Goal: Task Accomplishment & Management: Use online tool/utility

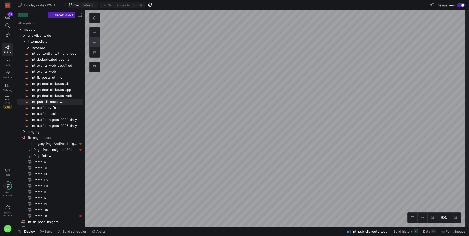
click at [96, 4] on icon at bounding box center [96, 5] width 4 height 4
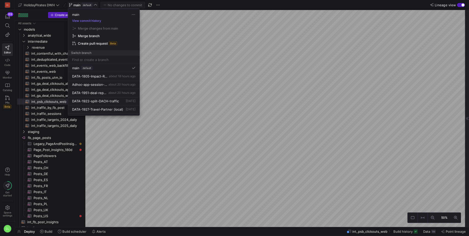
click at [6, 99] on div at bounding box center [234, 118] width 469 height 236
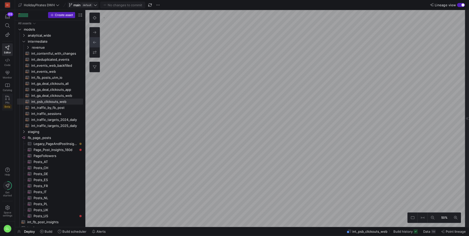
click at [7, 99] on icon at bounding box center [7, 98] width 5 height 5
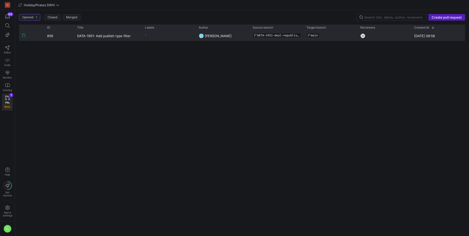
click at [177, 37] on y42-pull-request-list-view-label-cell-renderer "-" at bounding box center [169, 34] width 48 height 7
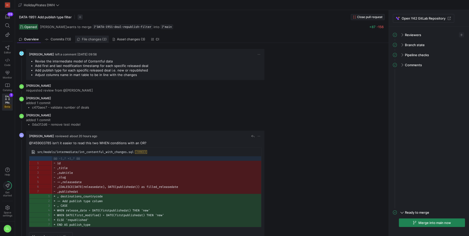
click at [86, 42] on link "File changes (2)" at bounding box center [92, 39] width 34 height 7
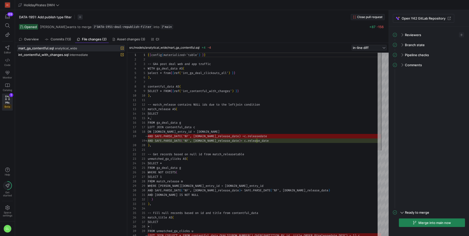
scroll to position [45, 0]
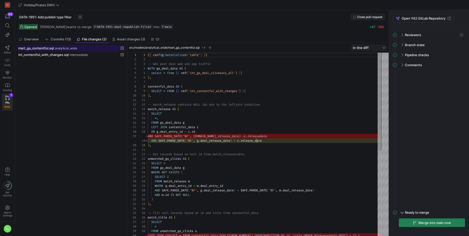
click at [50, 50] on span at bounding box center [71, 48] width 108 height 6
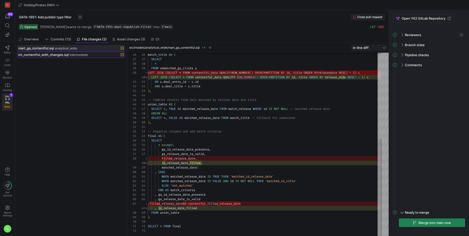
click at [60, 56] on span "int_contentful_with_changes.sql" at bounding box center [43, 55] width 50 height 4
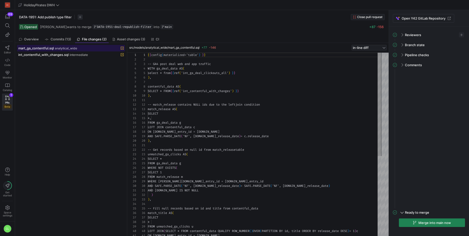
click at [42, 51] on span at bounding box center [71, 48] width 108 height 6
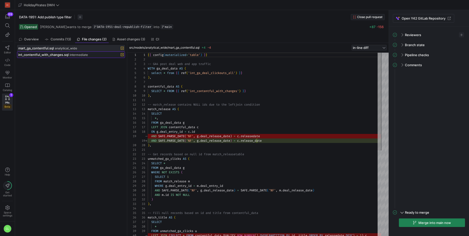
click at [41, 55] on span "int_contentful_with_changes.sql" at bounding box center [43, 55] width 50 height 4
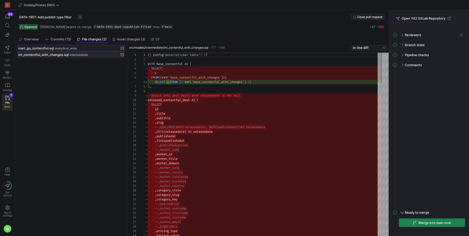
click at [47, 49] on span "mart_ga_contentful.sql" at bounding box center [36, 48] width 36 height 4
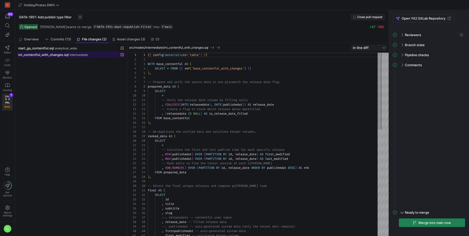
click at [46, 53] on span "int_contentful_with_changes.sql" at bounding box center [43, 55] width 50 height 4
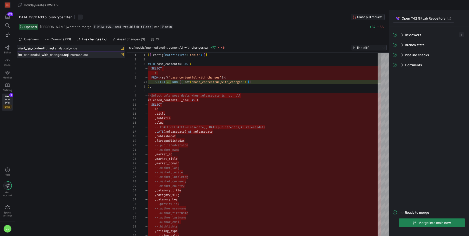
click at [48, 49] on span "mart_ga_contentful.sql" at bounding box center [36, 48] width 36 height 4
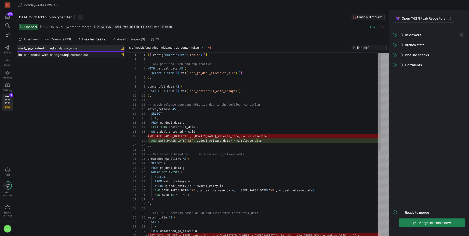
click at [46, 54] on span "int_contentful_with_changes.sql" at bounding box center [43, 55] width 50 height 4
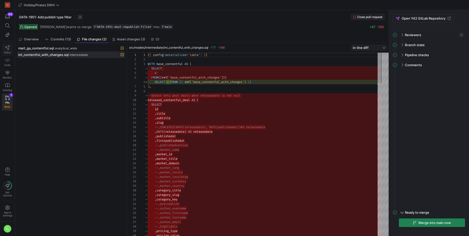
click at [9, 50] on link "Editor" at bounding box center [7, 49] width 11 height 13
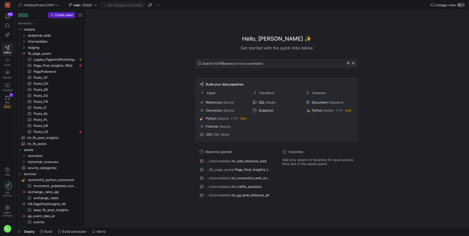
click at [461, 6] on div "button" at bounding box center [461, 5] width 8 height 4
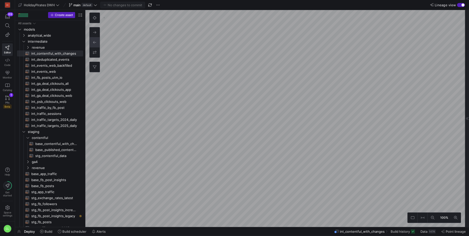
type textarea "-- load the seeded csv file from google that associates different sources with …"
click at [467, 85] on div at bounding box center [467, 118] width 4 height 217
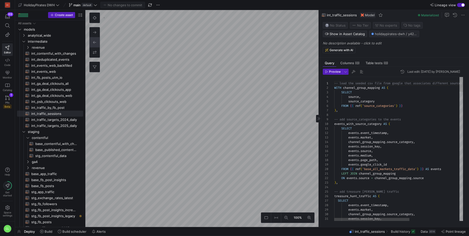
scroll to position [45, 0]
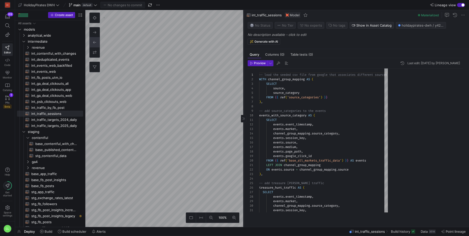
click at [119, 57] on as-split "100% 0 Query Columns (0) Table tests (0) Preview Last edit: [DATE] by [PERSON_N…" at bounding box center [277, 118] width 384 height 217
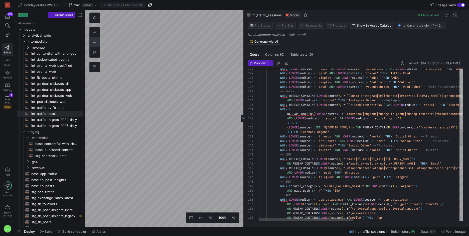
drag, startPoint x: 319, startPoint y: 64, endPoint x: 270, endPoint y: 144, distance: 93.6
click at [270, 144] on as-split "100% 0 Query Columns (0) Table tests (0) Preview Last edit: [DATE] by [PERSON_N…" at bounding box center [277, 118] width 384 height 217
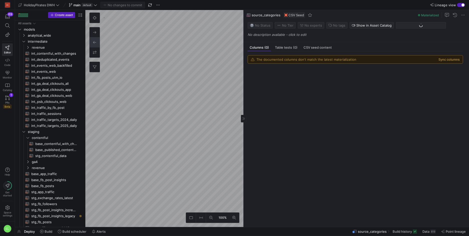
scroll to position [142, 0]
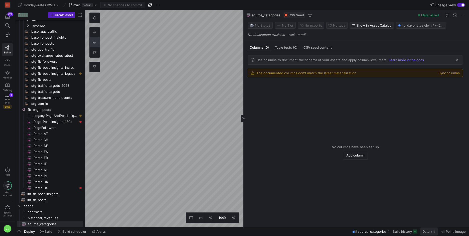
click at [429, 229] on span "Data" at bounding box center [426, 231] width 7 height 4
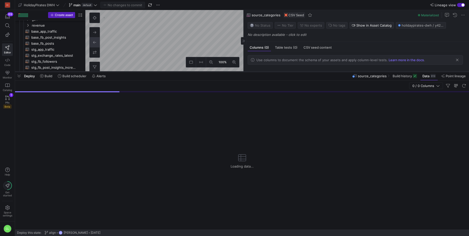
drag, startPoint x: 179, startPoint y: 143, endPoint x: 198, endPoint y: 66, distance: 79.5
click at [198, 71] on div at bounding box center [242, 72] width 454 height 2
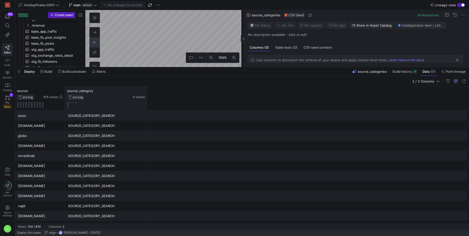
drag, startPoint x: 115, startPoint y: 93, endPoint x: 146, endPoint y: 93, distance: 31.8
click at [146, 93] on div at bounding box center [147, 99] width 2 height 24
drag, startPoint x: 64, startPoint y: 90, endPoint x: 77, endPoint y: 90, distance: 13.0
click at [66, 90] on div at bounding box center [65, 99] width 2 height 24
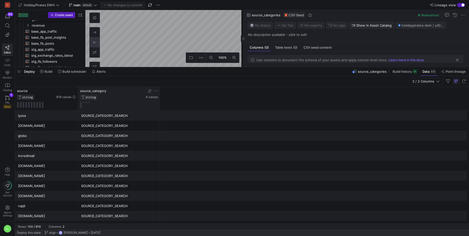
click at [123, 103] on div at bounding box center [119, 105] width 78 height 6
click at [151, 98] on span "4 values" at bounding box center [152, 97] width 12 height 4
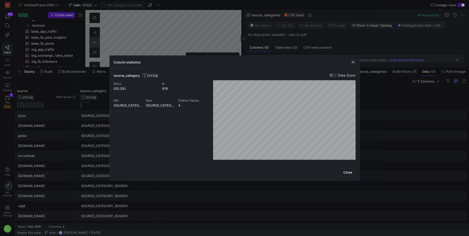
click at [352, 60] on span "button" at bounding box center [353, 62] width 5 height 5
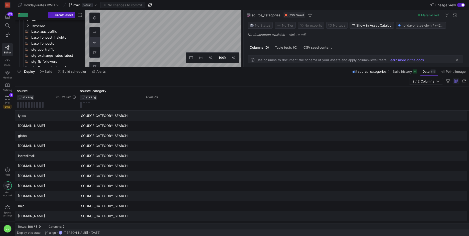
click at [126, 72] on div "Deploy Build Build scheduler Alerts source_categories Build history Data 819 Po…" at bounding box center [242, 71] width 454 height 9
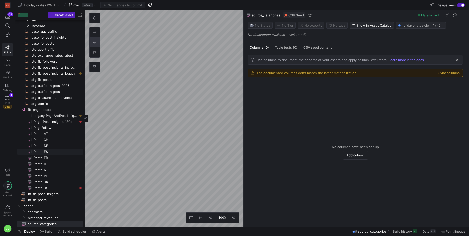
click at [63, 148] on as-split "Create asset Drag here to set row groups Drag here to set column labels Group 1…" at bounding box center [242, 118] width 454 height 217
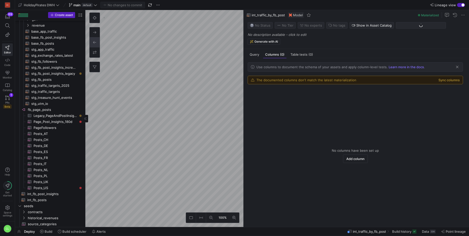
scroll to position [84, 0]
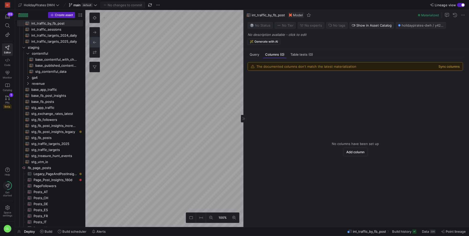
click at [257, 58] on div "The documented columns don't match the latest materialization Sync columns No c…" at bounding box center [356, 140] width 224 height 165
click at [257, 56] on div "Query" at bounding box center [255, 54] width 14 height 7
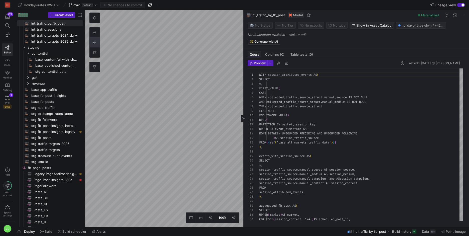
scroll to position [45, 0]
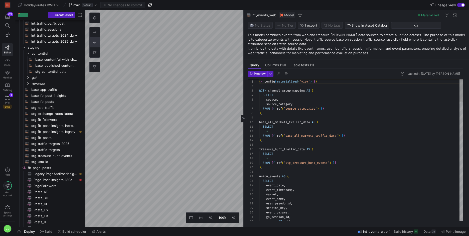
scroll to position [48, 0]
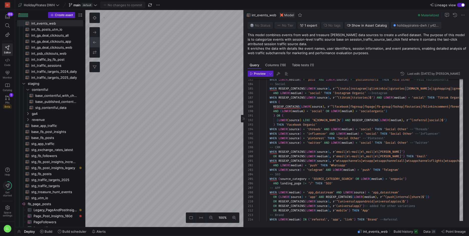
type textarea "{{ config(materialized='view') }} WITH events_with_subchannel AS ( SELECT * FRO…"
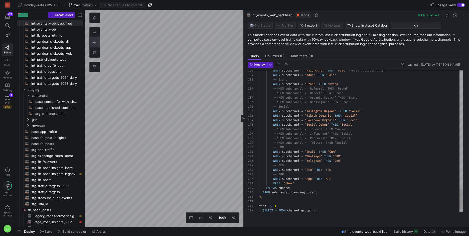
scroll to position [42, 0]
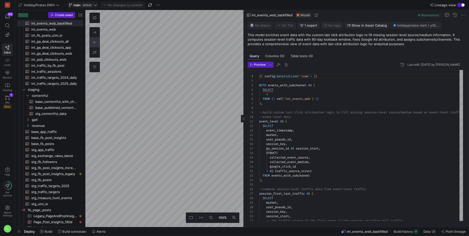
click at [94, 6] on icon at bounding box center [96, 5] width 4 height 4
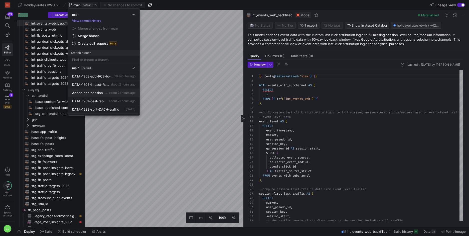
click at [115, 95] on button "Adhoc-app-session-traffic about 21 hours ago" at bounding box center [103, 93] width 71 height 8
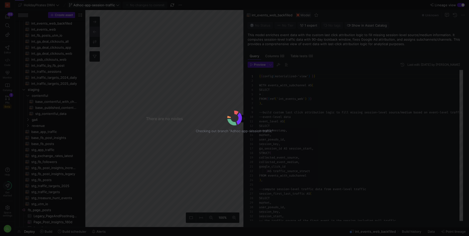
scroll to position [45, 0]
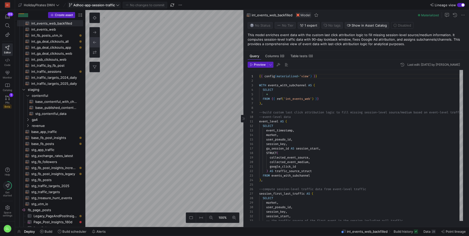
click at [143, 230] on div "Deploy Build Build scheduler Alerts int_events_web_backfilled Build history Dat…" at bounding box center [242, 231] width 454 height 9
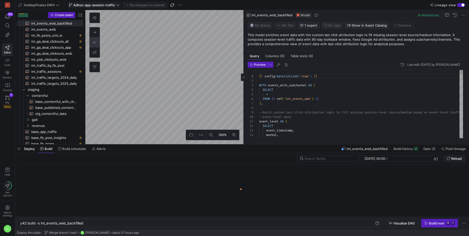
scroll to position [0, 63]
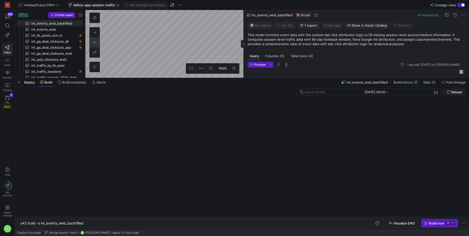
drag, startPoint x: 124, startPoint y: 144, endPoint x: 242, endPoint y: 120, distance: 120.1
click at [147, 77] on div at bounding box center [242, 78] width 454 height 2
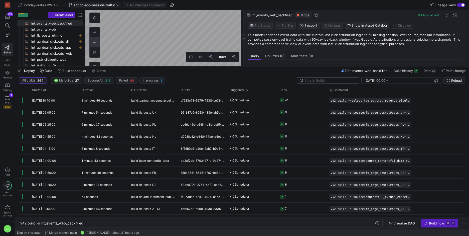
click at [330, 80] on input "text" at bounding box center [330, 80] width 51 height 4
click at [219, 8] on y42-editor-shell "HolidayPirates DWH Adhoc-app-session-traffic No changes to commit Lineage view …" at bounding box center [242, 33] width 454 height 66
click at [328, 36] on as-split "100% 0 Query Columns (0) Table tests (0) Preview Last edit: [DATE] by [PERSON_N…" at bounding box center [277, 38] width 384 height 56
click at [261, 45] on as-split "100% 0 Query Columns (0) Table tests (0) Preview Last edit: [DATE] by [PERSON_N…" at bounding box center [277, 38] width 384 height 56
click at [242, 39] on div at bounding box center [244, 38] width 6 height 8
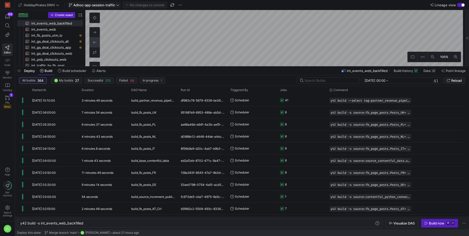
click at [145, 69] on as-split "HolidayPirates DWH Adhoc-app-session-traffic No changes to commit Lineage view …" at bounding box center [242, 118] width 454 height 236
drag, startPoint x: 193, startPoint y: 66, endPoint x: 202, endPoint y: 148, distance: 82.8
click at [202, 67] on div at bounding box center [242, 66] width 454 height 2
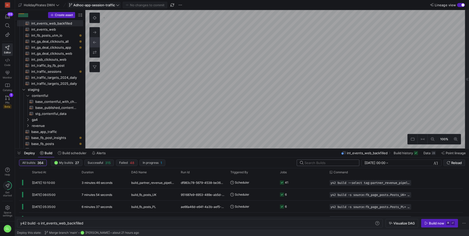
click at [333, 160] on div at bounding box center [330, 163] width 51 height 6
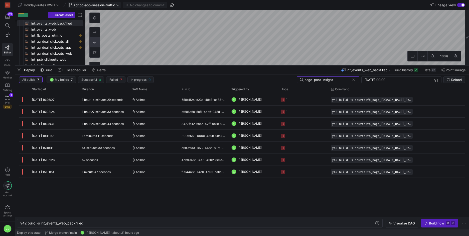
drag, startPoint x: 205, startPoint y: 149, endPoint x: 229, endPoint y: 66, distance: 86.6
click at [229, 66] on div at bounding box center [242, 66] width 454 height 2
type input "page_post_insight"
click at [401, 100] on span "y42 build -s source:fb_page_[DOMAIN_NAME]_Post_Insights_180d" at bounding box center [369, 100] width 75 height 4
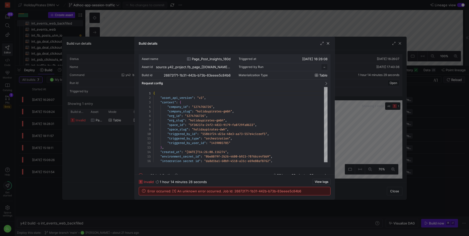
scroll to position [45, 0]
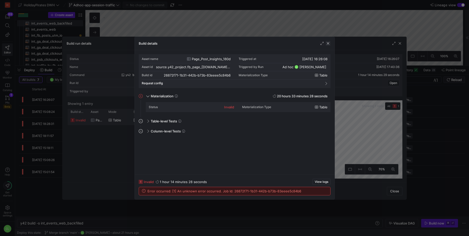
click at [330, 44] on span "button" at bounding box center [328, 43] width 5 height 5
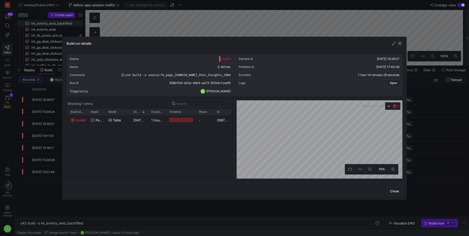
click at [402, 44] on span "button" at bounding box center [400, 43] width 5 height 5
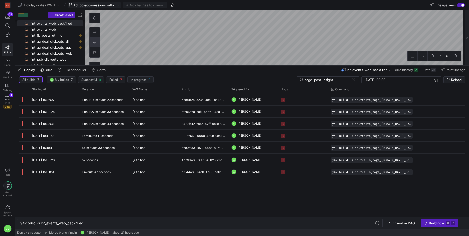
type textarea "y42 build -s source:fb_page_[DOMAIN_NAME]_Post_Insights_180d"
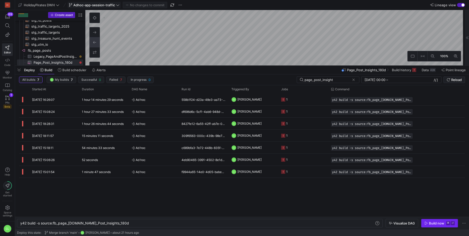
click at [435, 223] on div "Build now" at bounding box center [436, 223] width 15 height 4
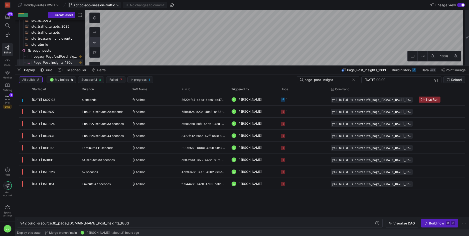
click at [467, 41] on div at bounding box center [467, 37] width 4 height 55
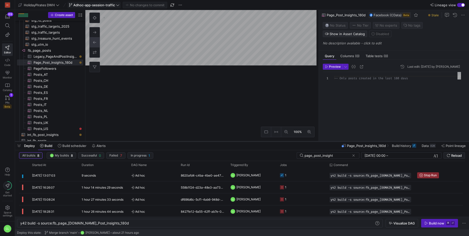
scroll to position [23, 0]
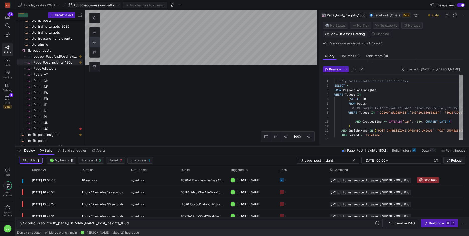
drag, startPoint x: 337, startPoint y: 66, endPoint x: 344, endPoint y: 146, distance: 80.8
click at [344, 146] on div at bounding box center [242, 146] width 454 height 2
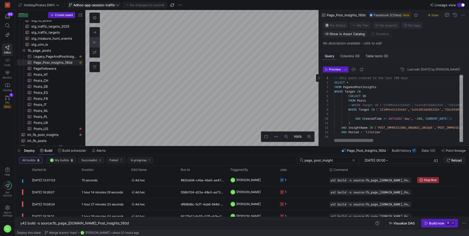
click at [348, 142] on div at bounding box center [354, 140] width 39 height 3
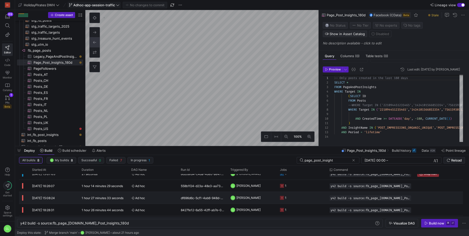
scroll to position [10, 0]
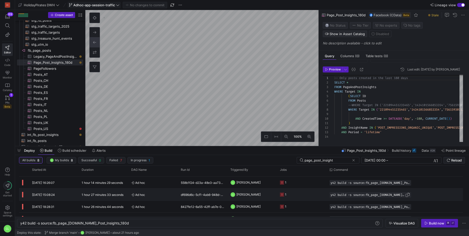
click at [345, 196] on span "y42 build -s source:fb_page_[DOMAIN_NAME]_Post_Insights_180d" at bounding box center [368, 195] width 75 height 4
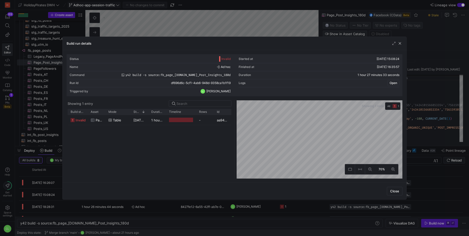
click at [394, 84] on span "Open" at bounding box center [394, 83] width 8 height 4
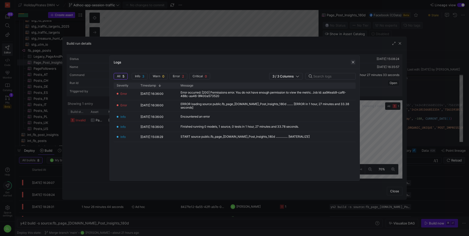
click at [352, 60] on span "button" at bounding box center [353, 62] width 5 height 5
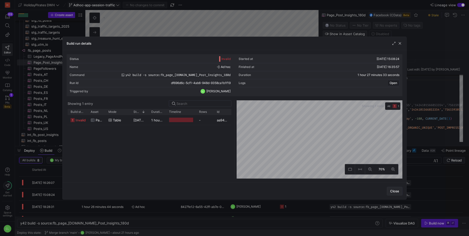
click at [394, 190] on span "Close" at bounding box center [395, 191] width 9 height 4
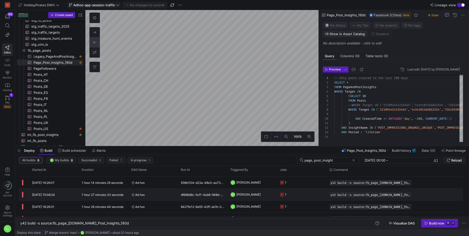
scroll to position [0, 0]
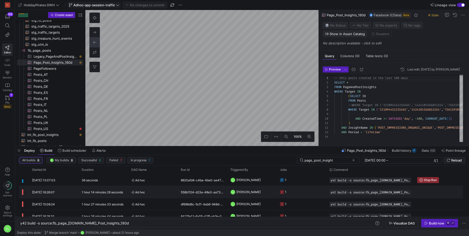
click at [328, 194] on div "y42 build -s source:fb_page_[DOMAIN_NAME]_Post_Insights_180d" at bounding box center [371, 192] width 88 height 12
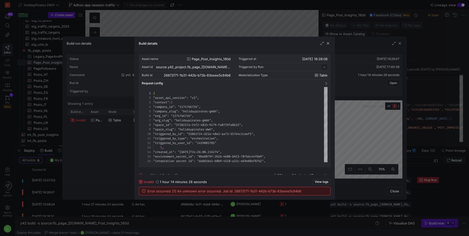
scroll to position [45, 0]
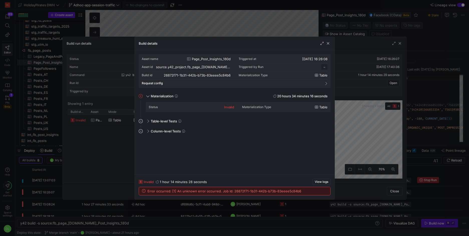
click at [307, 202] on div at bounding box center [234, 118] width 469 height 236
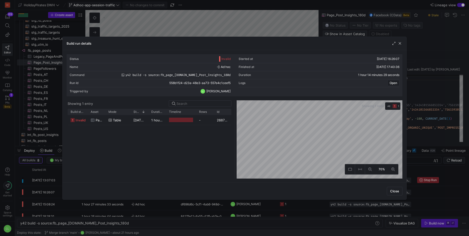
click at [310, 204] on div at bounding box center [234, 118] width 469 height 236
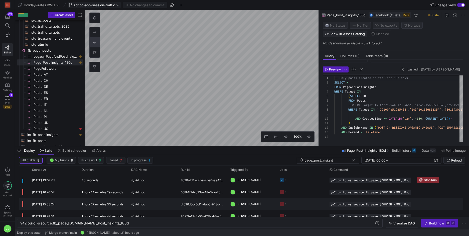
click at [305, 204] on y42-job-status-cell-renderer "1" at bounding box center [302, 203] width 44 height 11
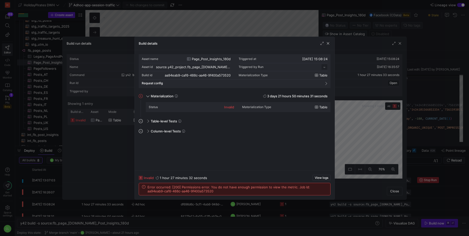
click at [346, 148] on div at bounding box center [234, 118] width 469 height 236
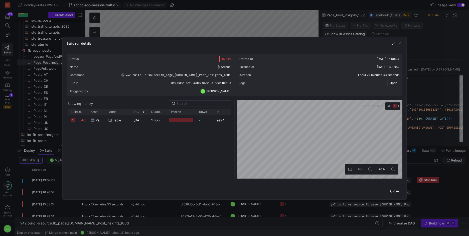
click at [395, 83] on span "Open" at bounding box center [394, 83] width 8 height 4
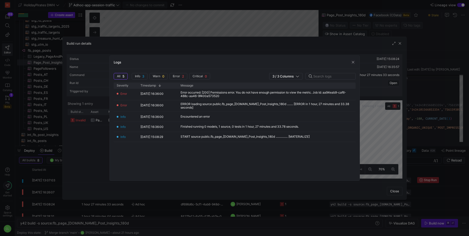
click at [271, 186] on div at bounding box center [234, 118] width 469 height 236
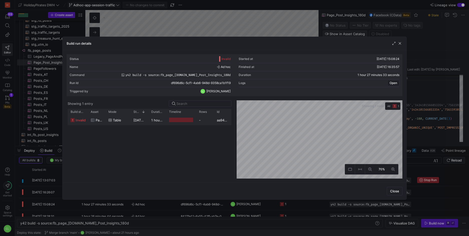
click at [119, 121] on span "table" at bounding box center [117, 120] width 8 height 10
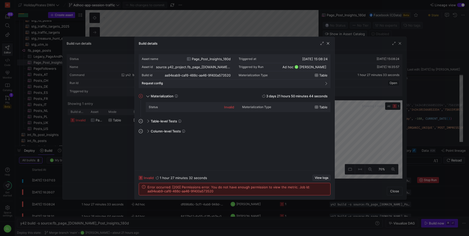
click at [320, 176] on span "View logs" at bounding box center [322, 178] width 14 height 4
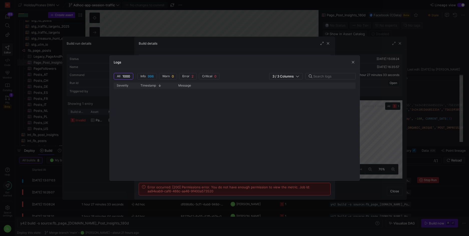
scroll to position [0, 0]
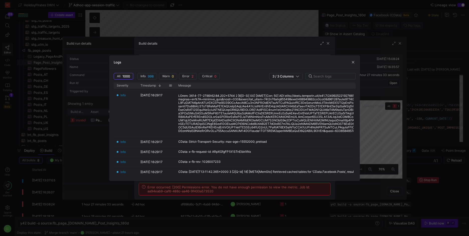
click at [162, 88] on div "Timestamp 1" at bounding box center [157, 85] width 32 height 6
click at [160, 87] on span at bounding box center [160, 86] width 4 height 4
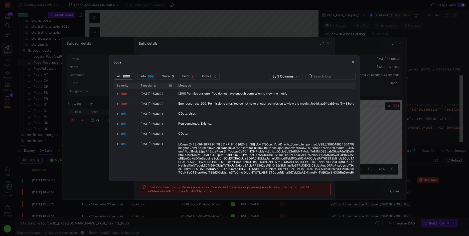
click at [161, 86] on div "Timestamp" at bounding box center [155, 86] width 28 height 4
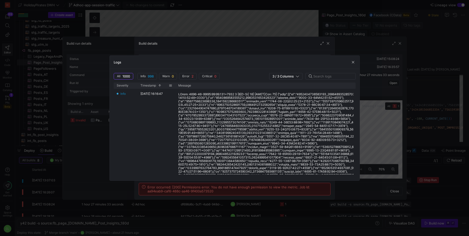
click at [161, 86] on span at bounding box center [160, 86] width 4 height 4
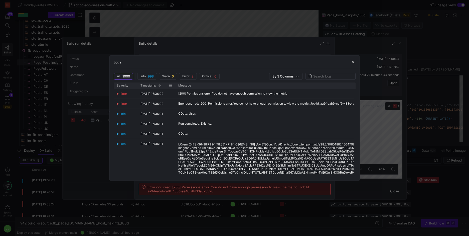
click at [161, 86] on span at bounding box center [160, 86] width 4 height 4
click at [161, 86] on div "Timestamp" at bounding box center [155, 86] width 28 height 4
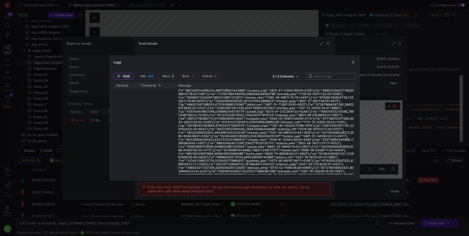
click at [331, 76] on input "text" at bounding box center [333, 76] width 38 height 4
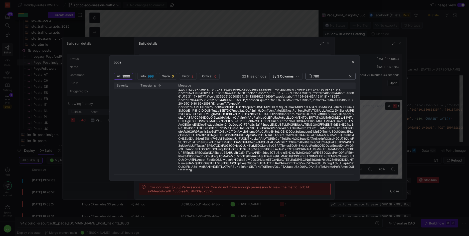
click at [328, 75] on input "780" at bounding box center [331, 76] width 34 height 4
paste input "366268663315"
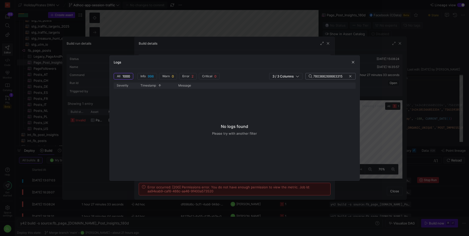
type input "780366268663315"
click at [353, 75] on div "780366268663315" at bounding box center [331, 76] width 50 height 7
click at [352, 76] on icon at bounding box center [351, 76] width 4 height 4
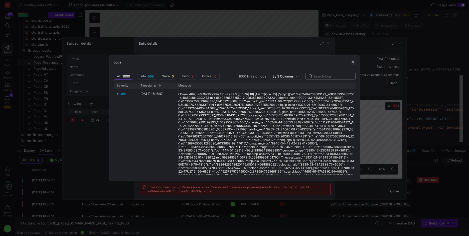
click at [354, 63] on span "button" at bounding box center [353, 62] width 5 height 5
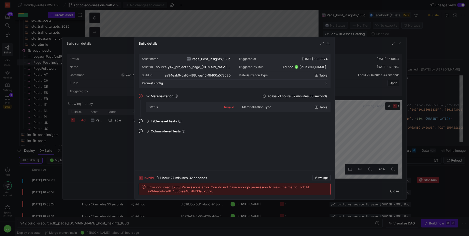
click at [329, 46] on div "Build details" at bounding box center [235, 43] width 200 height 13
click at [329, 44] on span "button" at bounding box center [328, 43] width 5 height 5
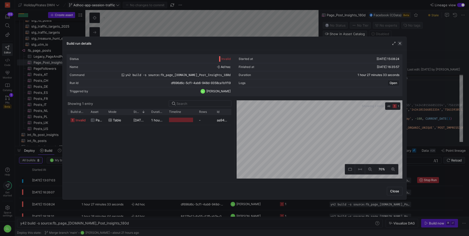
click at [402, 44] on span "button" at bounding box center [400, 43] width 5 height 5
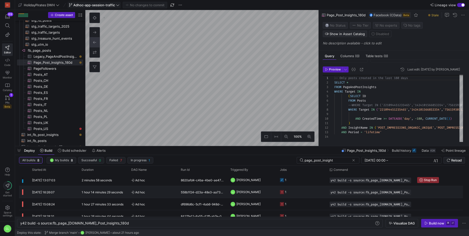
click at [213, 192] on div "558b1f24-d23a-48e3-aa73-557e4c1ceef5" at bounding box center [203, 192] width 50 height 12
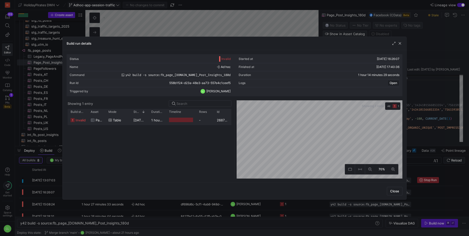
click at [176, 212] on div at bounding box center [234, 118] width 469 height 236
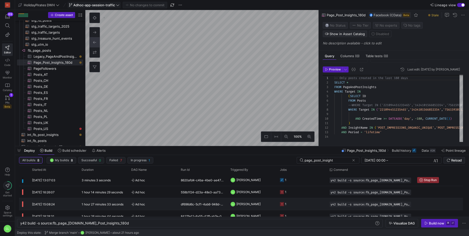
click at [190, 205] on div "df696d6c-5cf1-4ab6-948d-9358ca1b1f19" at bounding box center [203, 204] width 50 height 12
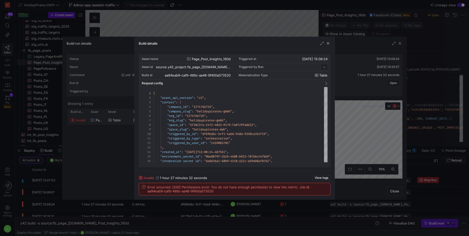
scroll to position [45, 0]
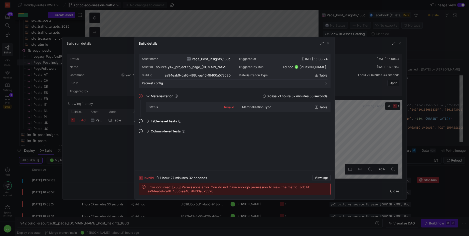
click at [217, 207] on div at bounding box center [234, 118] width 469 height 236
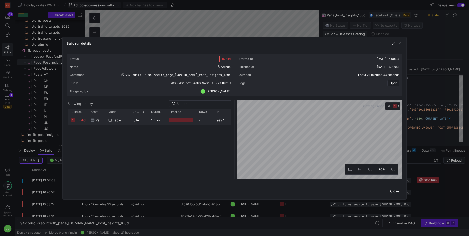
click at [216, 208] on div at bounding box center [234, 118] width 469 height 236
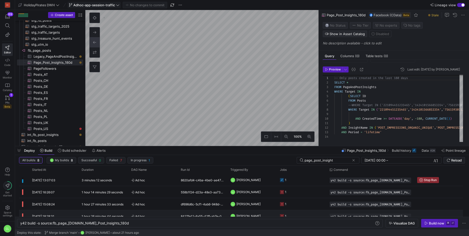
scroll to position [6, 0]
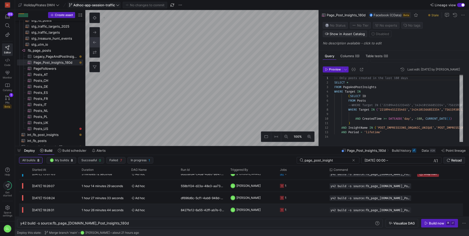
click at [204, 208] on div "8427fe12-6a55-42ff-ab7e-083a794ba5c2" at bounding box center [203, 210] width 50 height 12
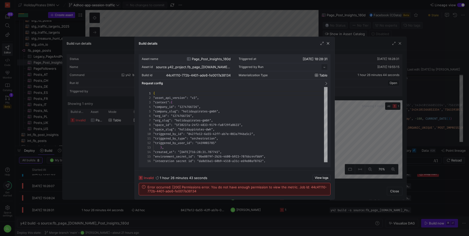
scroll to position [45, 0]
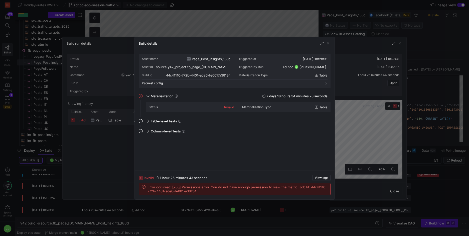
click at [327, 46] on div "Build details" at bounding box center [235, 43] width 200 height 13
click at [328, 44] on span "button" at bounding box center [328, 43] width 5 height 5
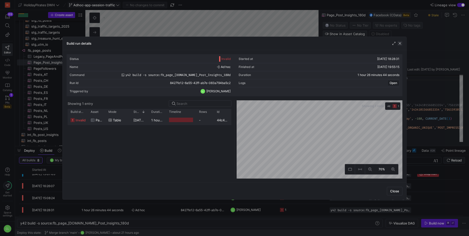
click at [402, 43] on span "button" at bounding box center [400, 43] width 5 height 5
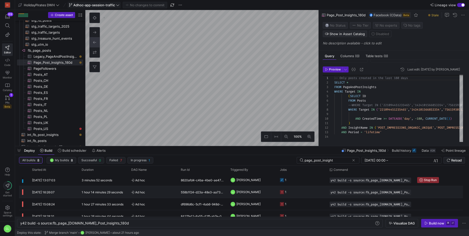
scroll to position [0, 0]
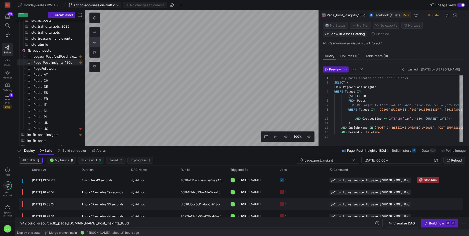
click at [260, 201] on span "[PERSON_NAME]" at bounding box center [249, 204] width 24 height 12
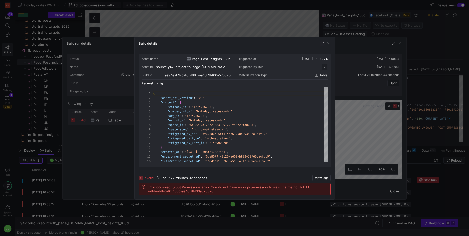
scroll to position [45, 0]
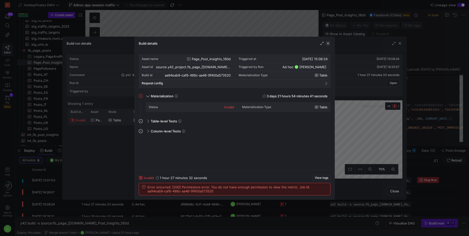
click at [328, 44] on span "button" at bounding box center [328, 43] width 5 height 5
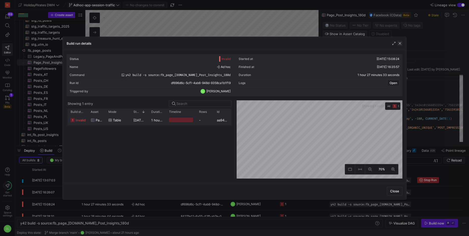
click at [399, 42] on span "button" at bounding box center [400, 43] width 5 height 5
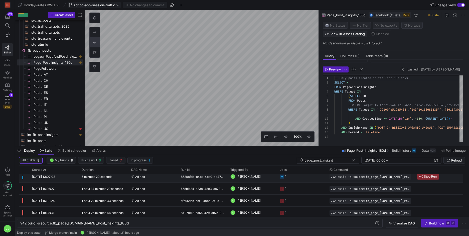
scroll to position [0, 0]
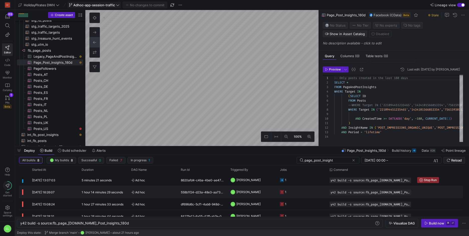
click at [248, 197] on span "[PERSON_NAME]" at bounding box center [249, 192] width 24 height 12
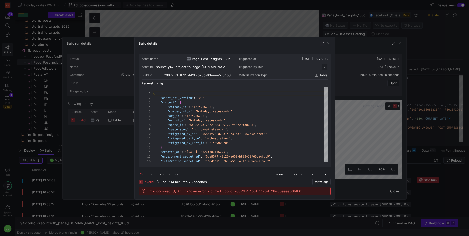
scroll to position [45, 0]
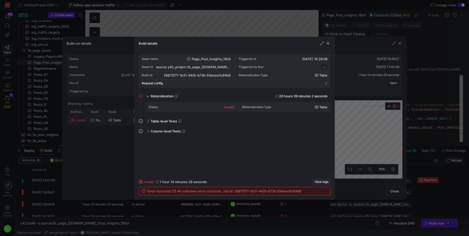
click at [318, 180] on span "View logs" at bounding box center [322, 182] width 14 height 4
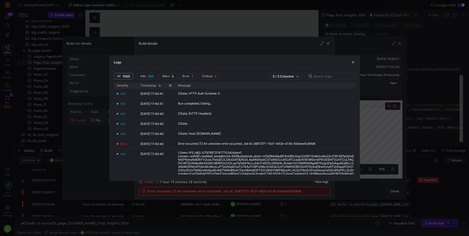
click at [158, 86] on span at bounding box center [160, 86] width 4 height 4
click at [159, 86] on div "Timestamp" at bounding box center [155, 86] width 28 height 4
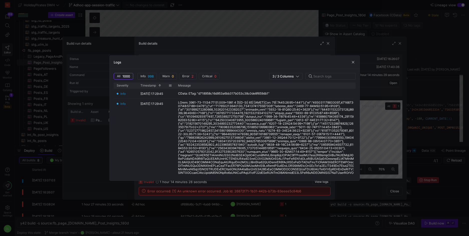
click at [159, 86] on span at bounding box center [160, 86] width 4 height 4
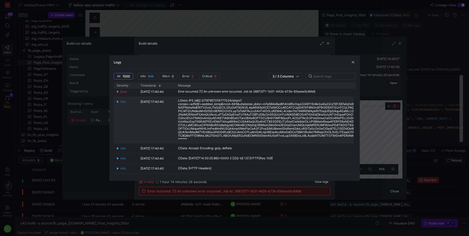
scroll to position [46, 0]
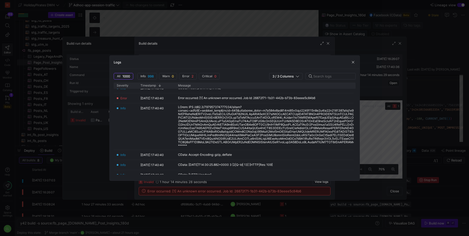
click at [317, 212] on div at bounding box center [234, 118] width 469 height 236
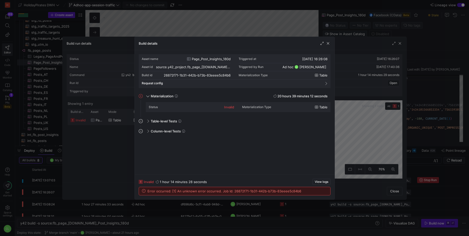
click at [316, 212] on div at bounding box center [234, 118] width 469 height 236
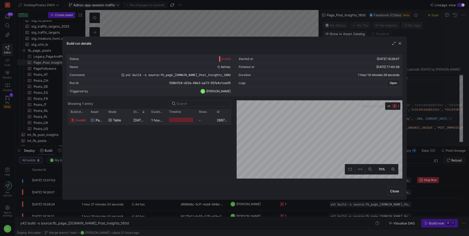
click at [315, 211] on div at bounding box center [234, 118] width 469 height 236
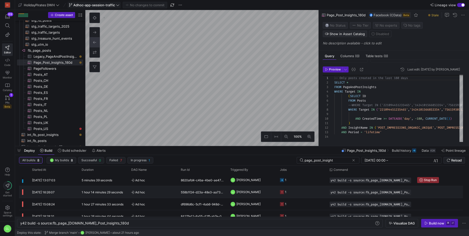
click at [299, 191] on y42-job-status-cell-renderer "1" at bounding box center [302, 191] width 44 height 11
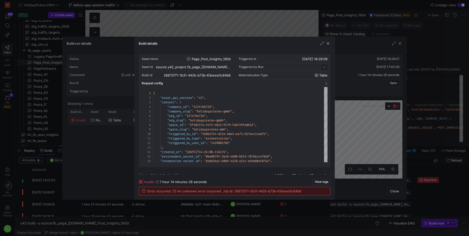
scroll to position [45, 0]
click at [308, 212] on div at bounding box center [234, 118] width 469 height 236
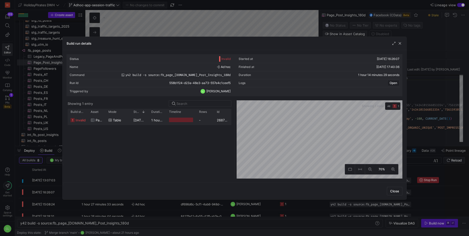
click at [310, 210] on div at bounding box center [234, 118] width 469 height 236
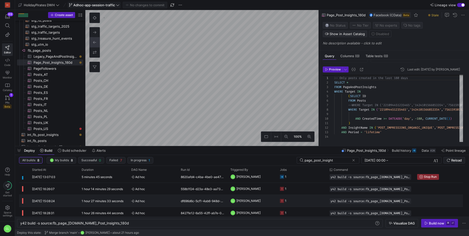
scroll to position [10, 0]
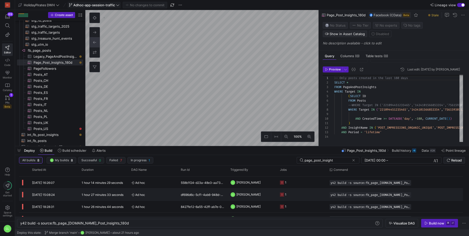
click at [308, 195] on y42-job-status-cell-renderer "1" at bounding box center [302, 194] width 44 height 11
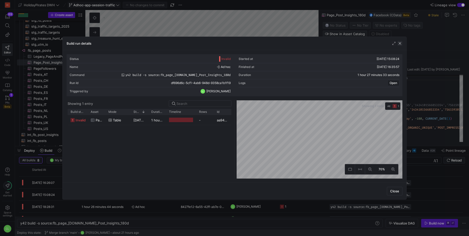
click at [402, 44] on span "button" at bounding box center [400, 43] width 5 height 5
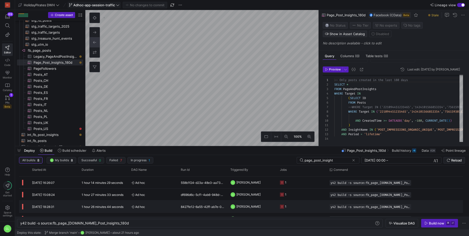
scroll to position [0, 0]
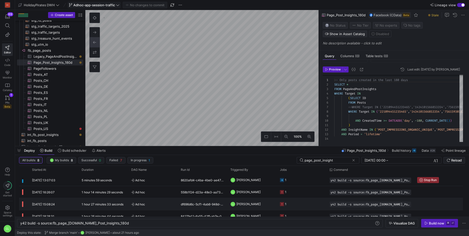
click at [286, 201] on div "1" at bounding box center [286, 204] width 2 height 12
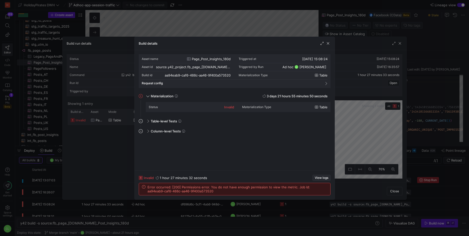
click at [323, 176] on span "View logs" at bounding box center [322, 178] width 14 height 4
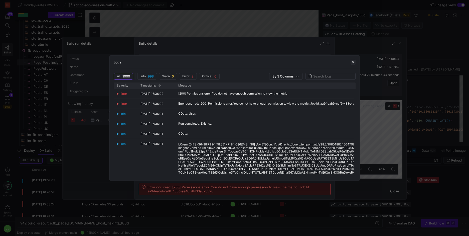
click at [354, 62] on span "button" at bounding box center [353, 62] width 5 height 5
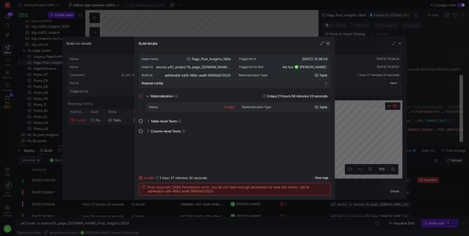
click at [327, 43] on span "button" at bounding box center [328, 43] width 5 height 5
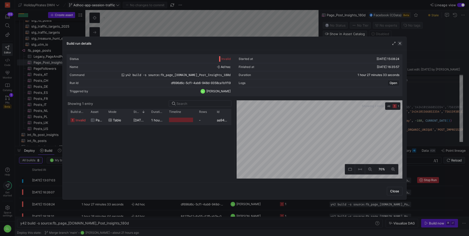
click at [399, 42] on span "button" at bounding box center [400, 43] width 5 height 5
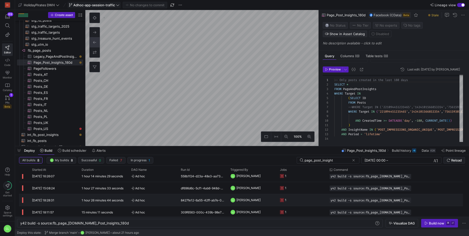
click at [194, 197] on div "8427fe12-6a55-42ff-ab7e-083a794ba5c2" at bounding box center [203, 200] width 50 height 12
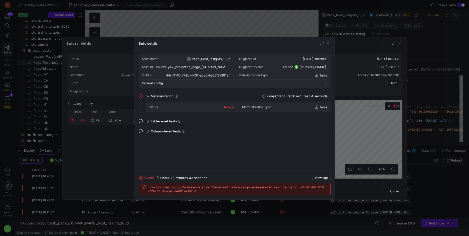
click at [329, 39] on div "Build details" at bounding box center [235, 43] width 200 height 13
click at [329, 44] on span "button" at bounding box center [328, 43] width 5 height 5
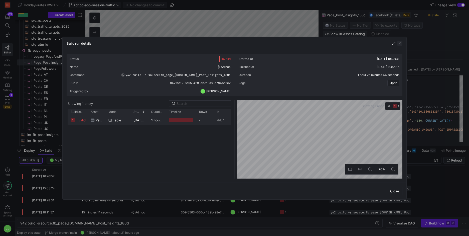
click at [400, 43] on span "button" at bounding box center [400, 43] width 5 height 5
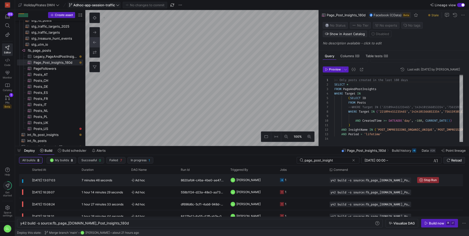
click at [307, 179] on y42-job-status-cell-renderer "1" at bounding box center [302, 179] width 44 height 11
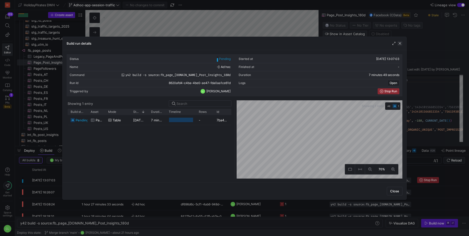
click at [402, 44] on span "button" at bounding box center [400, 43] width 5 height 5
